Goal: Task Accomplishment & Management: Use online tool/utility

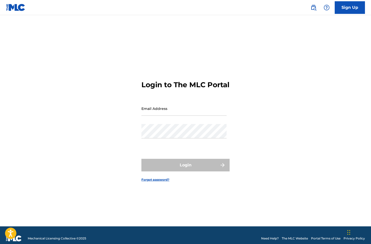
click at [156, 116] on input "Email Address" at bounding box center [183, 108] width 85 height 14
type input "craftbrewzmusic@gmail.com"
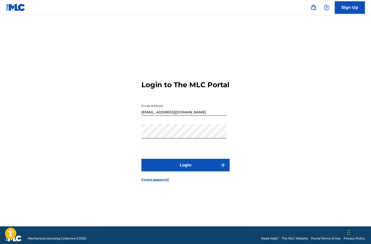
click at [194, 171] on button "Login" at bounding box center [185, 165] width 88 height 13
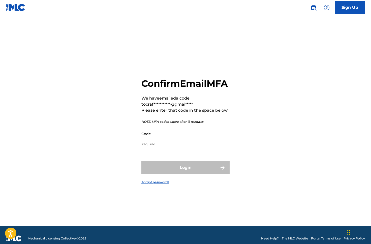
click at [160, 141] on input "Code" at bounding box center [183, 133] width 85 height 14
paste input "589039"
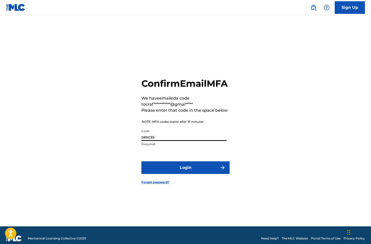
type input "589039"
click at [172, 169] on button "Login" at bounding box center [185, 167] width 88 height 13
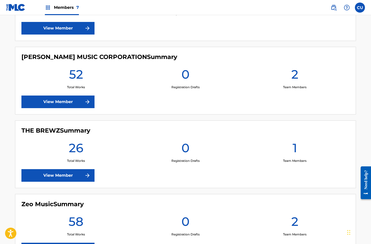
scroll to position [456, 0]
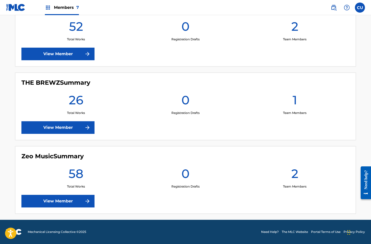
click at [76, 198] on link "View Member" at bounding box center [57, 201] width 73 height 13
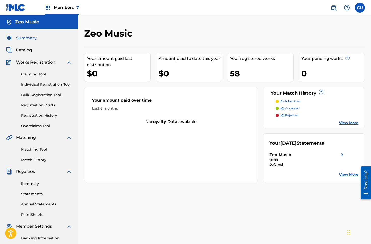
click at [29, 73] on link "Claiming Tool" at bounding box center [46, 74] width 51 height 5
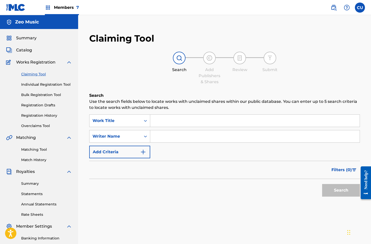
click at [31, 85] on link "Individual Registration Tool" at bounding box center [46, 84] width 51 height 5
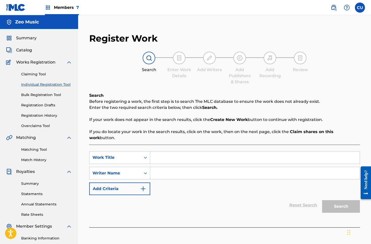
click at [162, 153] on input "Search Form" at bounding box center [254, 157] width 209 height 12
type input "new"
click at [178, 170] on input "Search Form" at bounding box center [254, 173] width 209 height 12
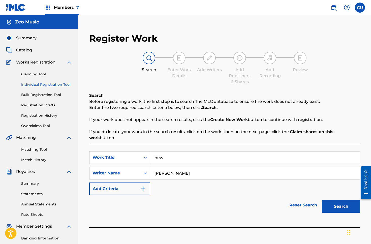
click at [322, 200] on button "Search" at bounding box center [341, 206] width 38 height 13
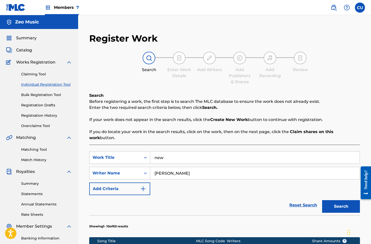
scroll to position [107, 0]
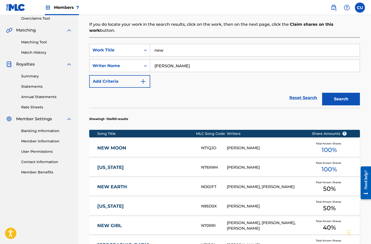
click at [178, 61] on input "armando" at bounding box center [254, 66] width 209 height 12
type input "Garza"
click at [332, 93] on button "Search" at bounding box center [341, 99] width 38 height 13
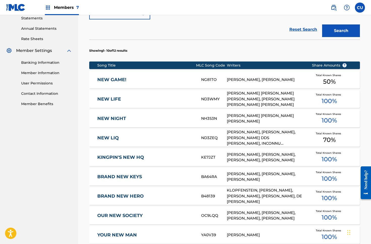
scroll to position [282, 0]
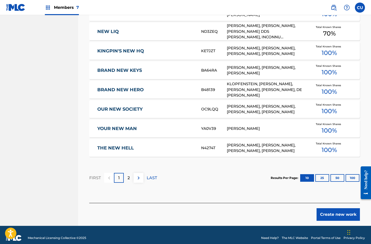
click at [332, 211] on button "Create new work" at bounding box center [337, 214] width 43 height 13
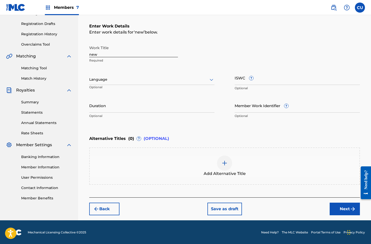
scroll to position [82, 0]
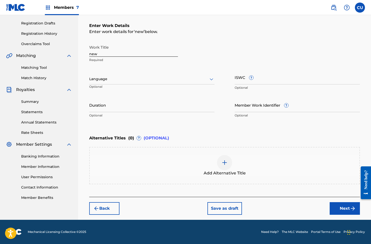
click at [348, 209] on button "Next" at bounding box center [345, 208] width 30 height 13
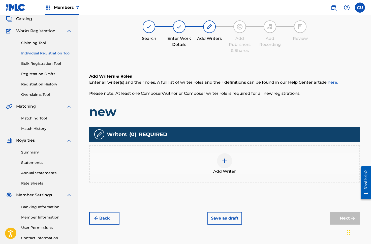
scroll to position [23, 0]
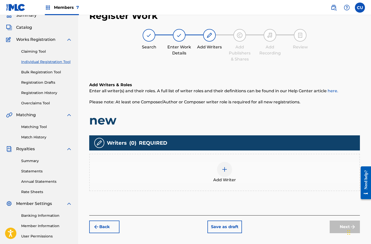
click at [222, 167] on img at bounding box center [224, 169] width 6 height 6
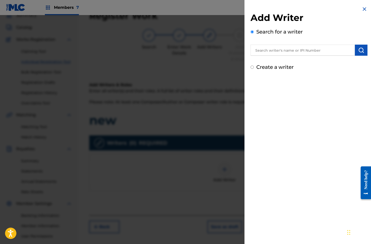
click at [288, 51] on input "text" at bounding box center [302, 50] width 104 height 11
type input "Armando Garza"
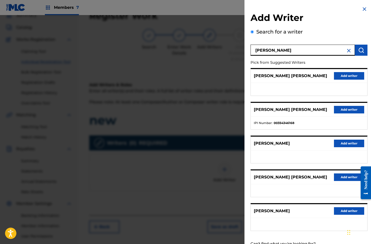
click at [344, 77] on button "Add writer" at bounding box center [349, 76] width 30 height 8
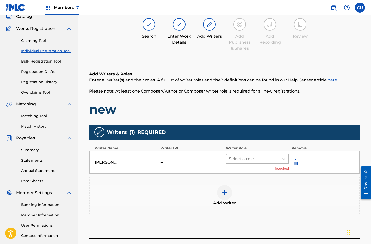
click at [259, 157] on div at bounding box center [253, 158] width 48 height 7
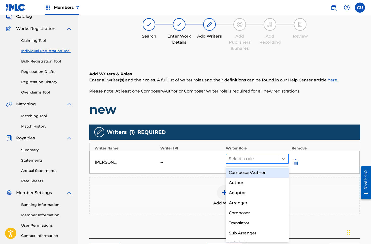
scroll to position [33, 0]
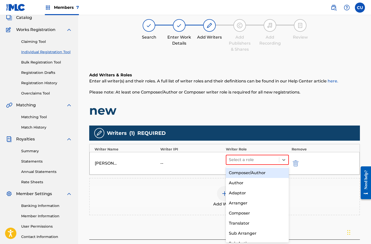
click at [243, 175] on div "Composer/Author" at bounding box center [257, 173] width 63 height 10
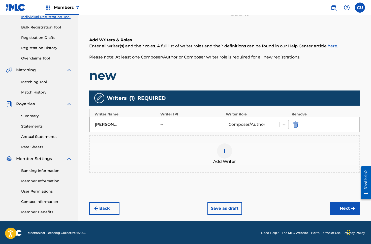
click at [338, 209] on button "Next" at bounding box center [345, 208] width 30 height 13
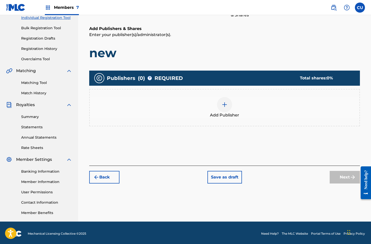
scroll to position [23, 0]
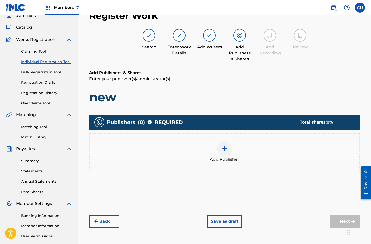
click at [228, 152] on div at bounding box center [224, 148] width 15 height 15
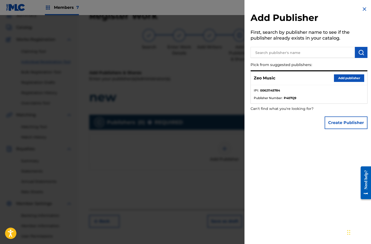
click at [347, 80] on button "Add publisher" at bounding box center [349, 78] width 30 height 8
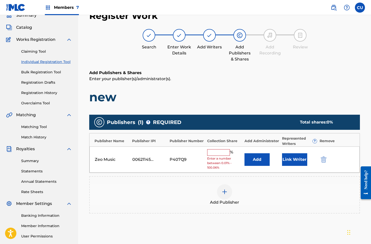
click at [215, 153] on input "text" at bounding box center [218, 152] width 23 height 7
type input "1"
click at [260, 163] on button "Add" at bounding box center [256, 159] width 25 height 13
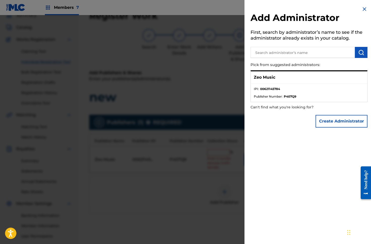
click at [276, 51] on input "text" at bounding box center [302, 52] width 104 height 11
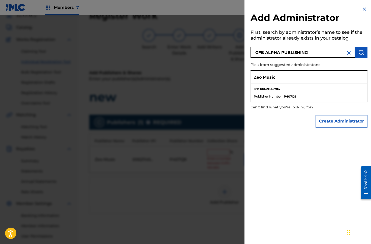
type input "GFB ALPHA PUBLISHING"
click at [356, 53] on button "submit" at bounding box center [361, 52] width 13 height 11
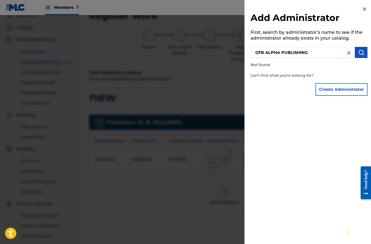
click at [333, 88] on button "Create Administrator" at bounding box center [341, 89] width 52 height 13
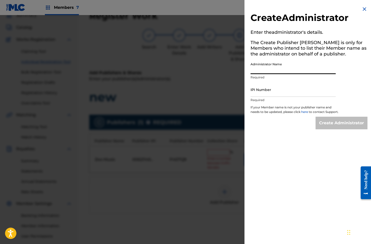
click at [265, 70] on input "Administrator Name" at bounding box center [292, 67] width 85 height 14
type input "GFB ALPHA PUBLISHING"
click at [267, 90] on input "IPI Number" at bounding box center [292, 89] width 85 height 14
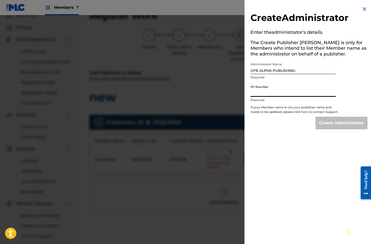
paste input "1214578755"
type input "1214578755"
click at [329, 129] on input "Create Administrator" at bounding box center [341, 123] width 52 height 13
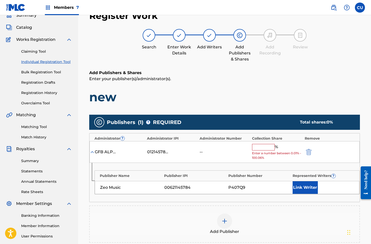
click at [301, 188] on button "Link Writer" at bounding box center [305, 187] width 25 height 13
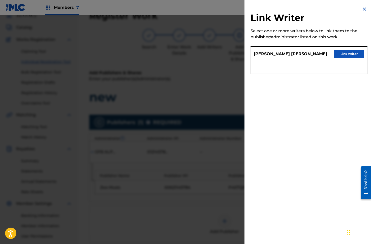
click at [353, 54] on button "Link writer" at bounding box center [349, 54] width 30 height 8
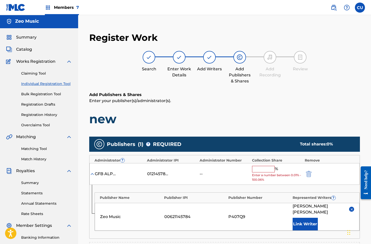
scroll to position [0, 0]
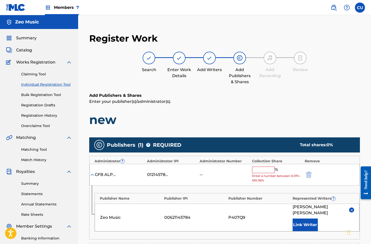
click at [307, 173] on img "submit" at bounding box center [309, 175] width 6 height 6
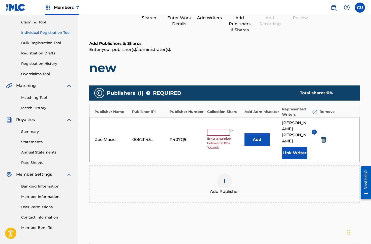
scroll to position [52, 0]
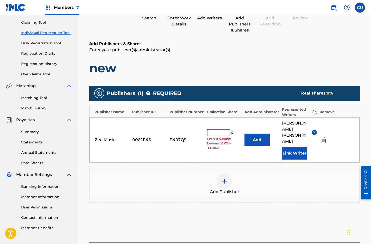
click at [225, 185] on div at bounding box center [224, 181] width 15 height 15
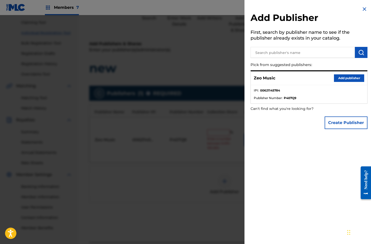
click at [271, 51] on input "text" at bounding box center [302, 52] width 104 height 11
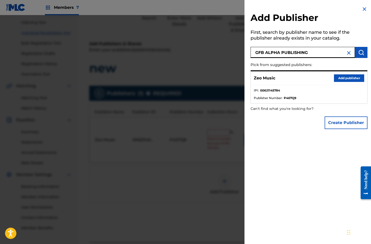
type input "GFB ALPHA PUBLISHING"
click at [364, 52] on button "submit" at bounding box center [361, 52] width 13 height 11
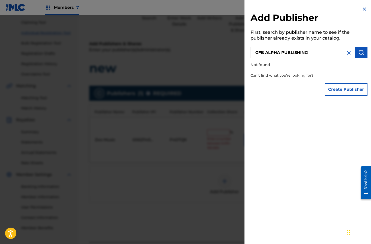
click at [345, 89] on button "Create Publisher" at bounding box center [346, 89] width 43 height 13
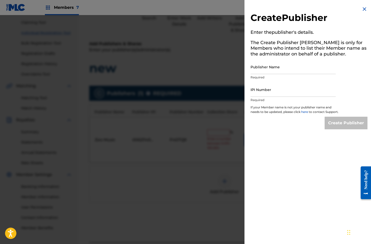
click at [252, 70] on input "Publisher Name" at bounding box center [292, 67] width 85 height 14
type input "GFB ALPHA PUBLISHING"
click at [272, 91] on input "IPI Number" at bounding box center [292, 89] width 85 height 14
paste input "1214578755"
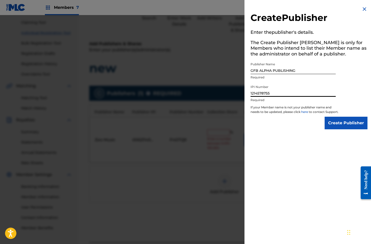
type input "1214578755"
click at [343, 129] on input "Create Publisher" at bounding box center [346, 123] width 43 height 13
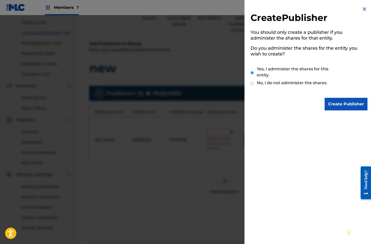
click at [336, 102] on input "Create Publisher" at bounding box center [346, 104] width 43 height 13
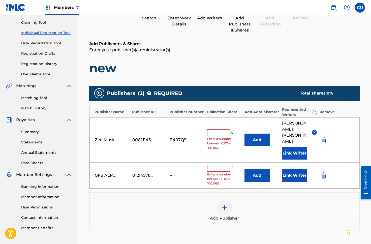
click at [296, 174] on button "Link Writer" at bounding box center [294, 175] width 25 height 13
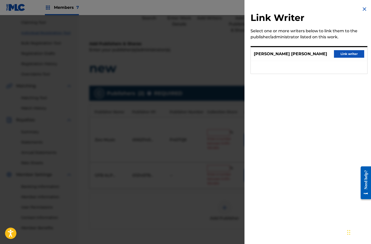
click at [345, 56] on button "Link writer" at bounding box center [349, 54] width 30 height 8
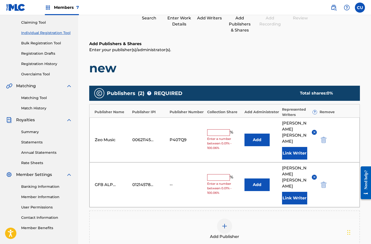
click at [222, 133] on input "text" at bounding box center [218, 132] width 23 height 7
type input "70"
click at [214, 180] on input "text" at bounding box center [218, 177] width 23 height 7
type input "30"
click at [220, 196] on div "GFB ALPHA PUBLISHING 01214578755 -- 30 % Add ARMANDO IMUAIKALANAKILA GARZA Link…" at bounding box center [224, 184] width 270 height 45
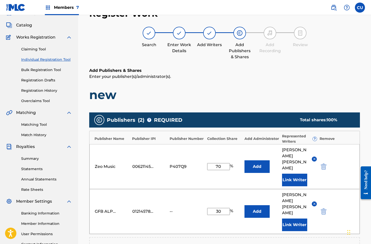
scroll to position [31, 0]
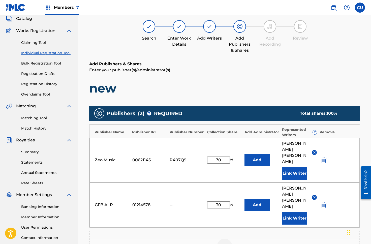
click at [32, 164] on link "Statements" at bounding box center [46, 162] width 51 height 5
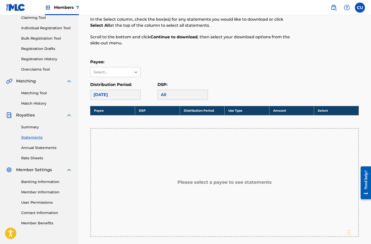
scroll to position [9, 0]
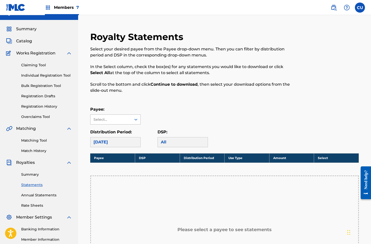
click at [129, 120] on div "Select..." at bounding box center [110, 120] width 41 height 10
click at [122, 132] on div "Zeo Music" at bounding box center [115, 130] width 50 height 13
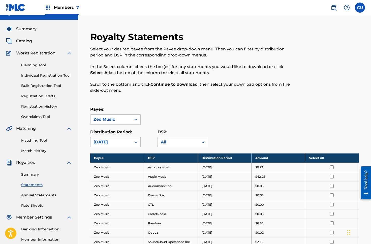
click at [34, 173] on link "Summary" at bounding box center [46, 174] width 51 height 5
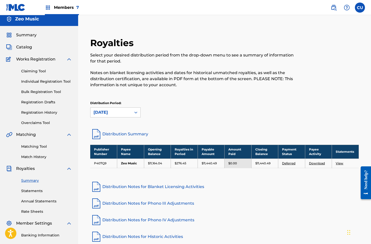
scroll to position [3, 0]
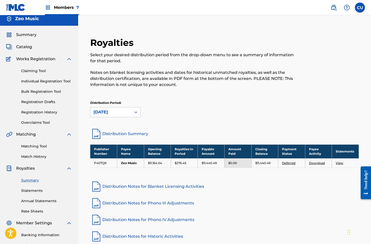
click at [33, 124] on link "Overclaims Tool" at bounding box center [46, 122] width 51 height 5
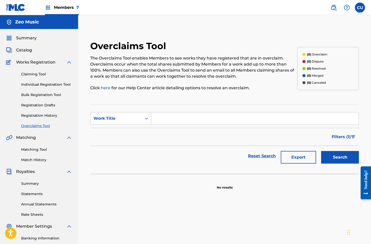
click at [34, 147] on link "Matching Tool" at bounding box center [46, 149] width 51 height 5
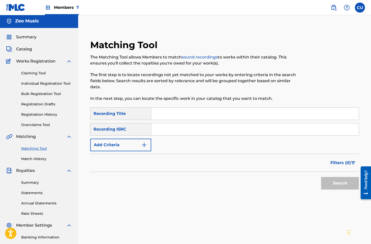
scroll to position [2, 0]
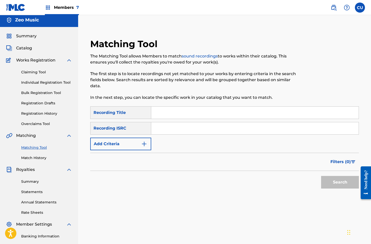
click at [178, 110] on input "Search Form" at bounding box center [254, 113] width 207 height 12
type input "b"
type input "old fashioned touch"
click at [321, 176] on button "Search" at bounding box center [340, 182] width 38 height 13
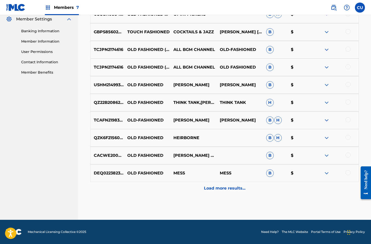
scroll to position [0, 0]
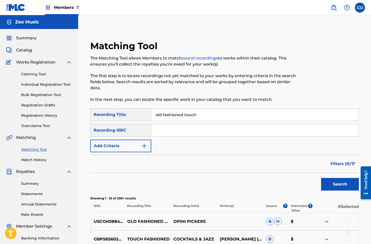
click at [202, 113] on input "old fashioned touch" at bounding box center [254, 115] width 207 height 12
click at [35, 74] on link "Claiming Tool" at bounding box center [46, 74] width 51 height 5
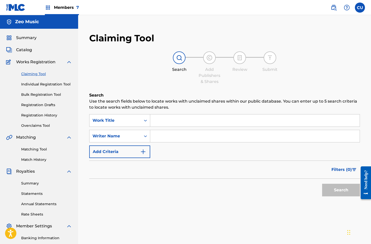
scroll to position [2, 0]
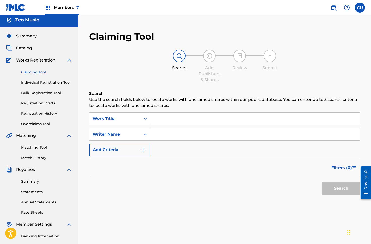
click at [41, 124] on link "Overclaims Tool" at bounding box center [46, 123] width 51 height 5
